Goal: Information Seeking & Learning: Learn about a topic

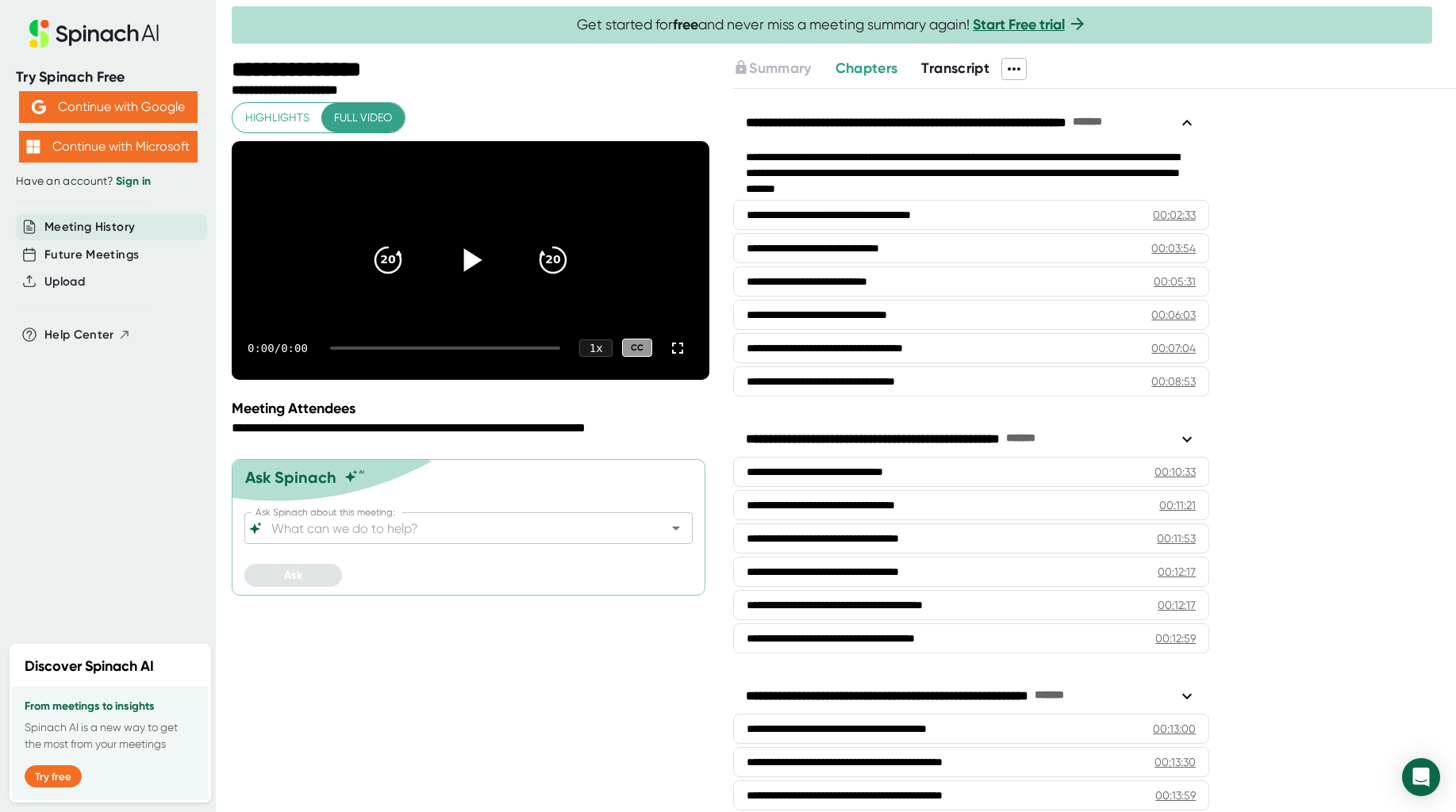
click at [472, 258] on icon at bounding box center [473, 260] width 19 height 23
click at [372, 119] on span "Full video" at bounding box center [363, 117] width 58 height 20
click at [467, 271] on icon at bounding box center [470, 260] width 20 height 23
click at [467, 271] on icon at bounding box center [473, 260] width 19 height 23
click at [549, 269] on icon "20" at bounding box center [552, 260] width 39 height 39
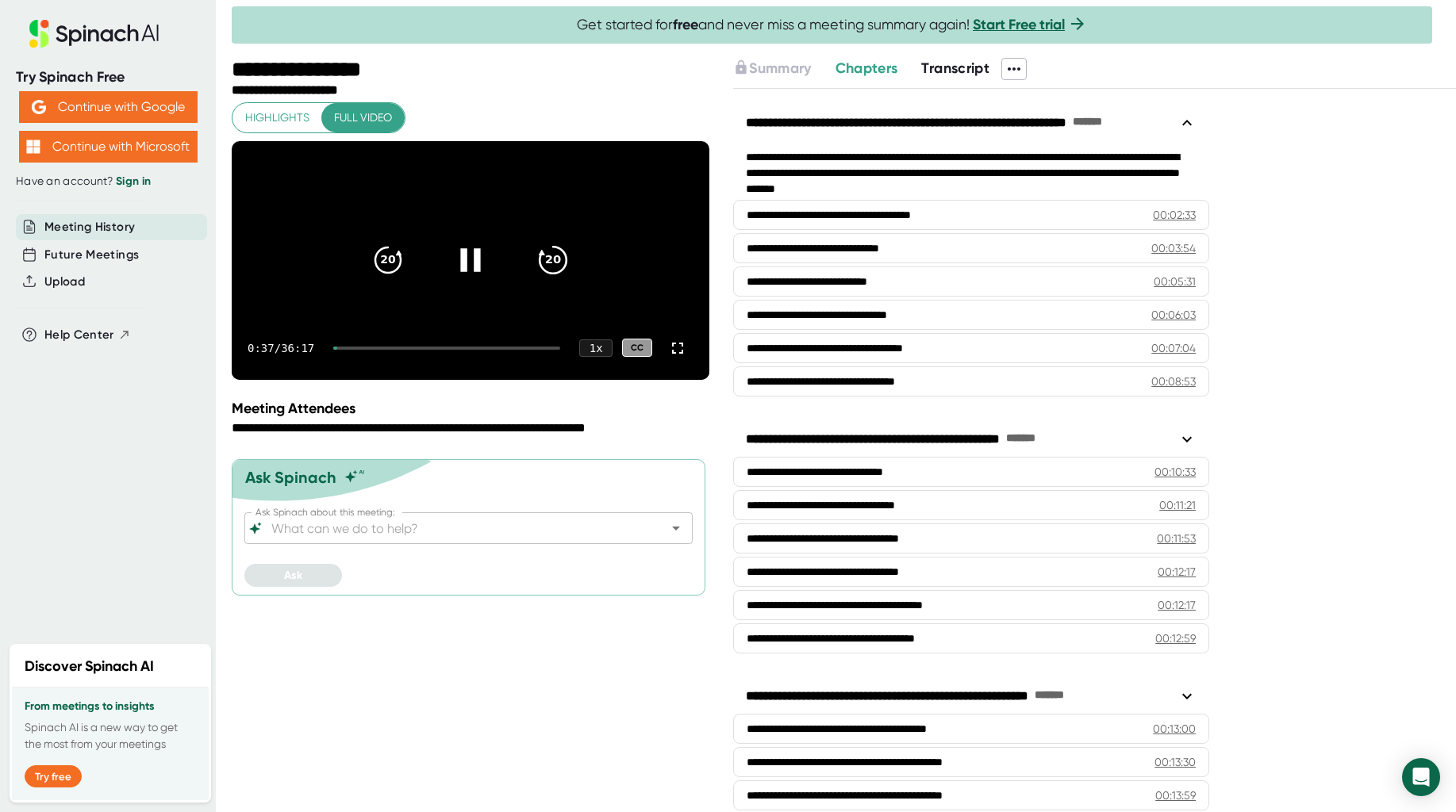
click at [549, 270] on icon "20" at bounding box center [552, 260] width 39 height 39
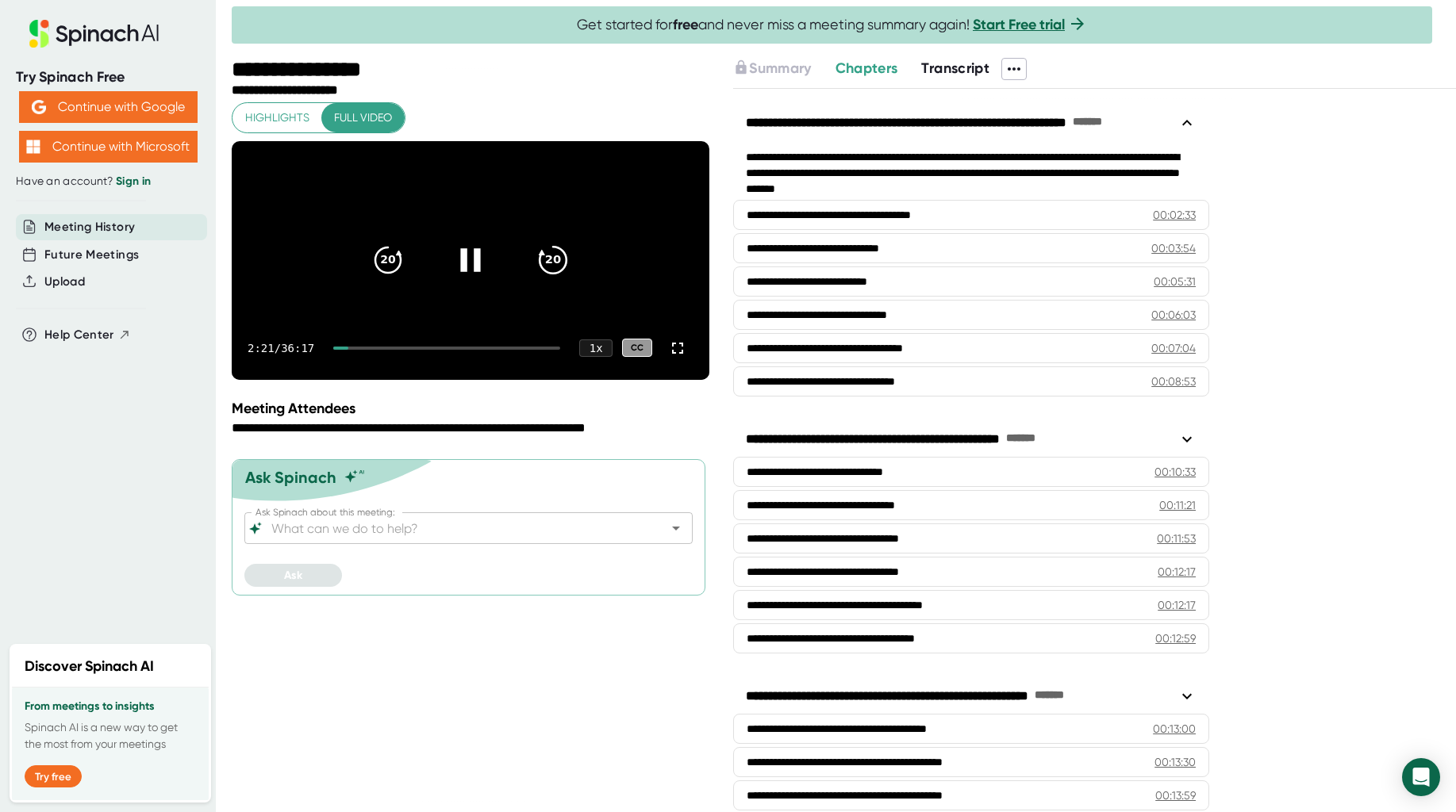
click at [551, 280] on icon "20" at bounding box center [552, 260] width 39 height 39
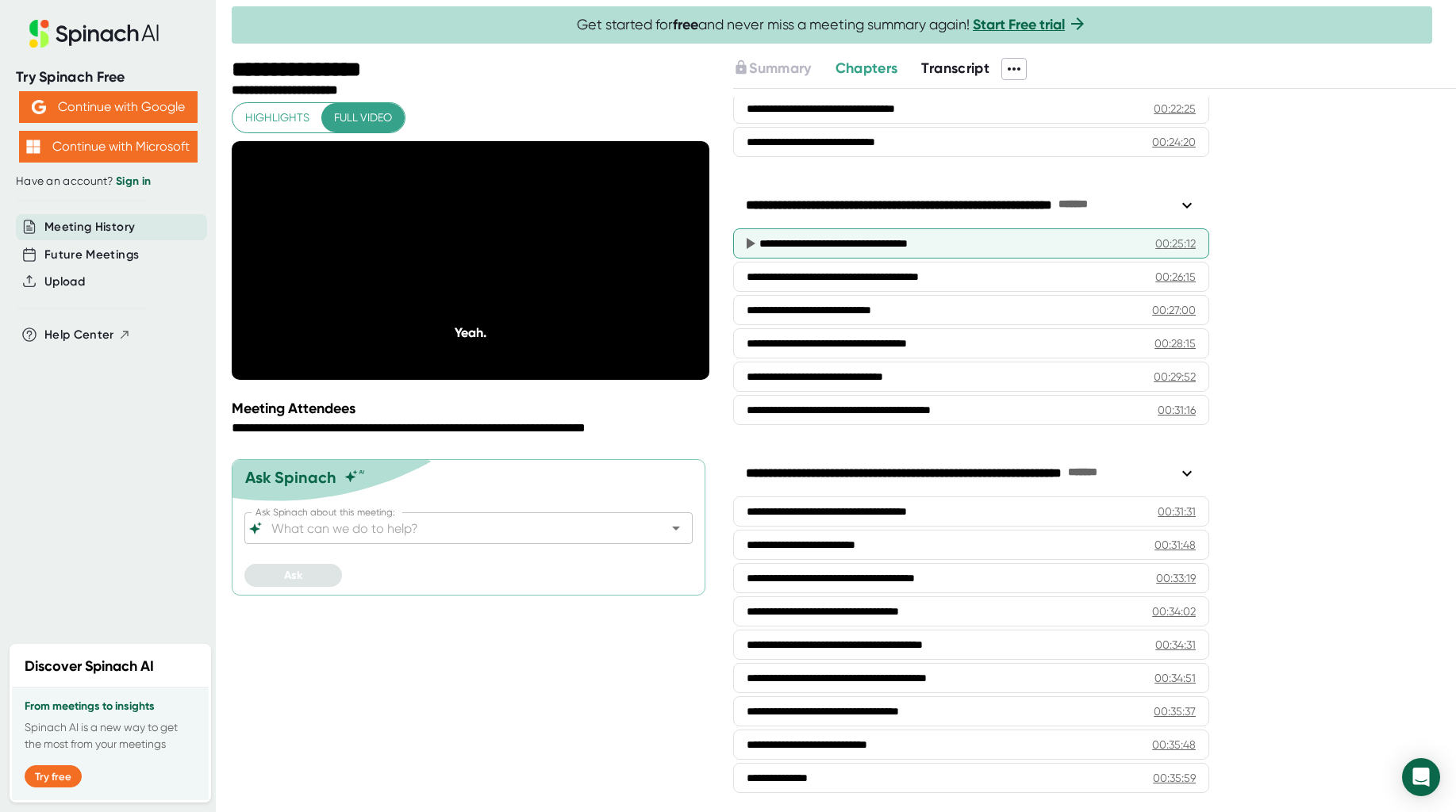
scroll to position [925, 0]
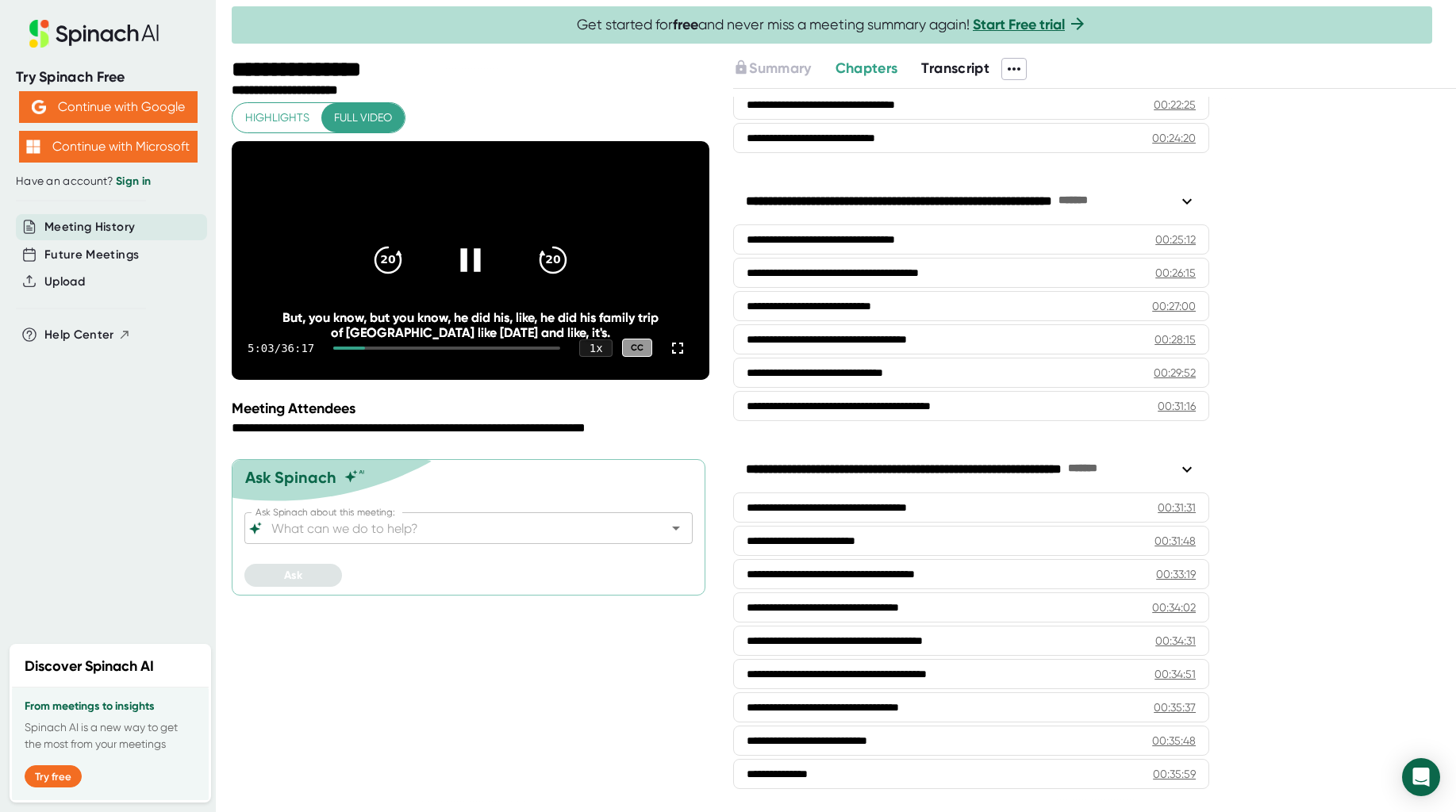
click at [473, 280] on icon at bounding box center [470, 260] width 39 height 39
